Goal: Task Accomplishment & Management: Manage account settings

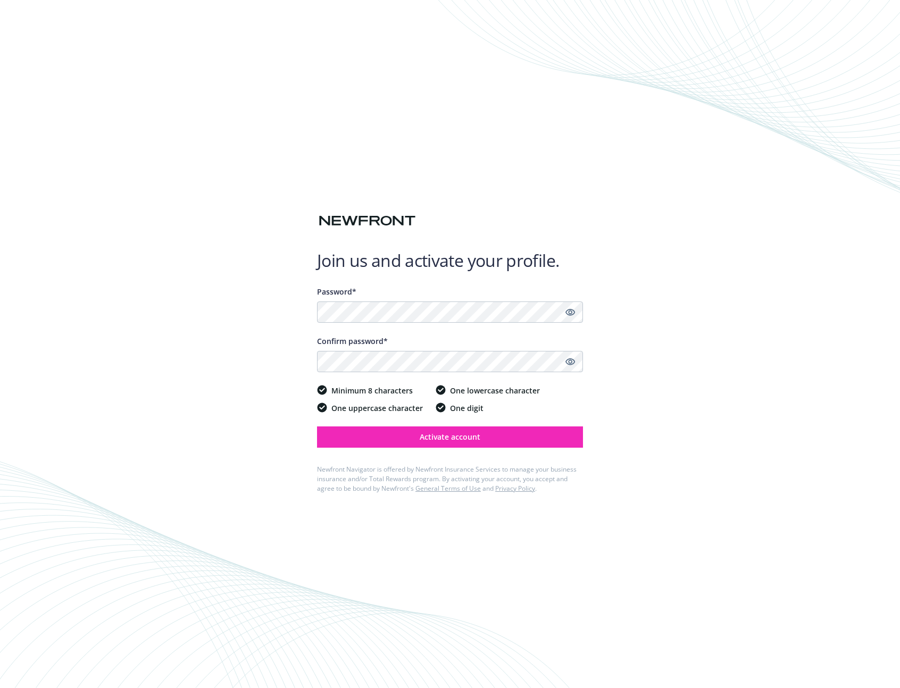
drag, startPoint x: 660, startPoint y: 264, endPoint x: 623, endPoint y: 292, distance: 45.9
click at [658, 264] on div "Join us and activate your profile. Password* Confirm password* Minimum 8 charac…" at bounding box center [450, 344] width 900 height 688
click at [503, 427] on button "Activate account" at bounding box center [450, 436] width 266 height 21
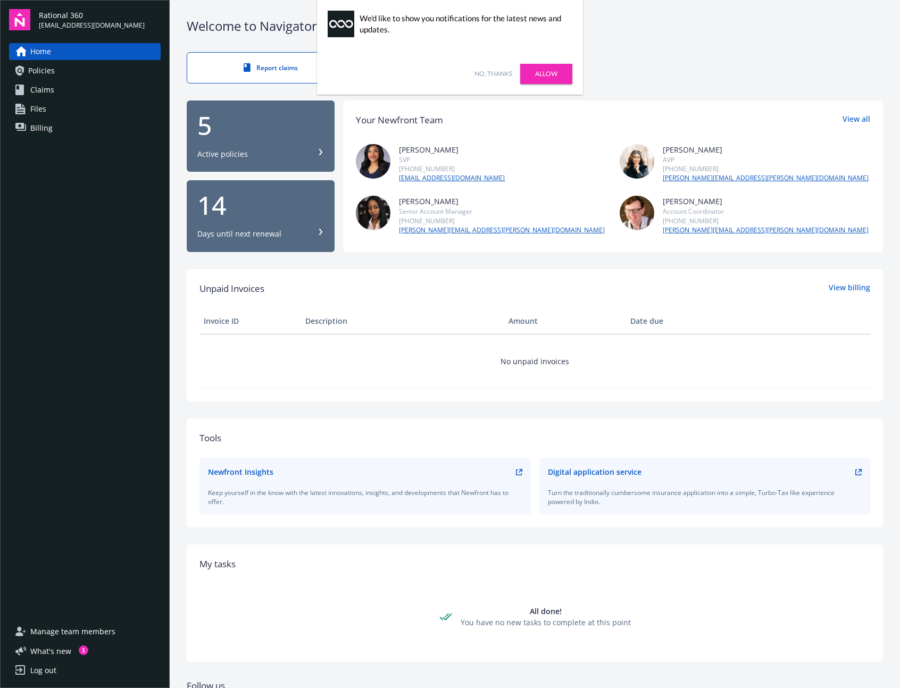
click at [509, 74] on link "No, thanks" at bounding box center [493, 74] width 38 height 10
